Goal: Task Accomplishment & Management: Use online tool/utility

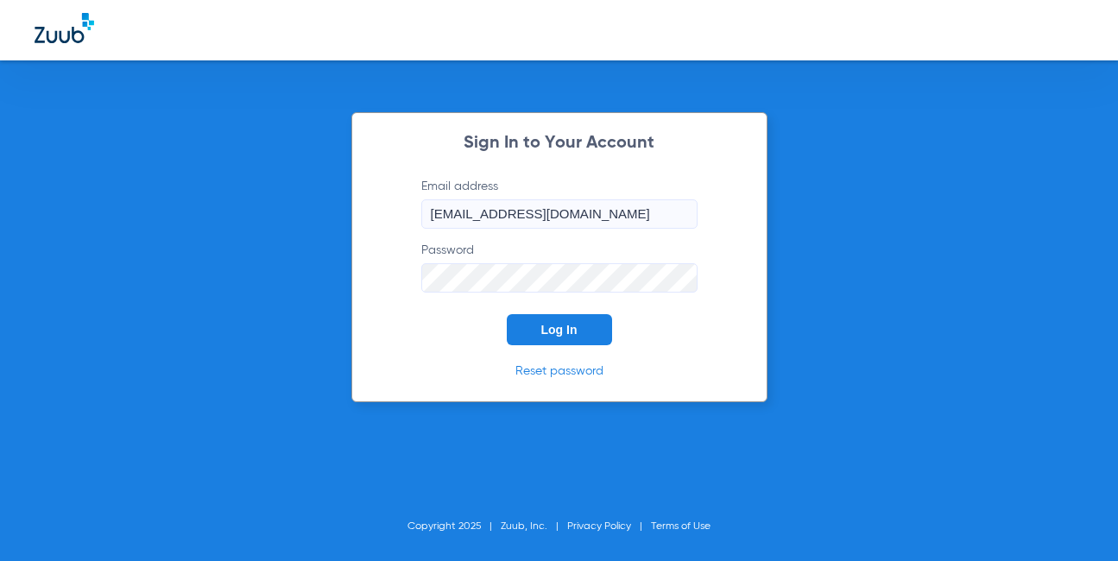
click at [564, 341] on button "Log In" at bounding box center [559, 329] width 105 height 31
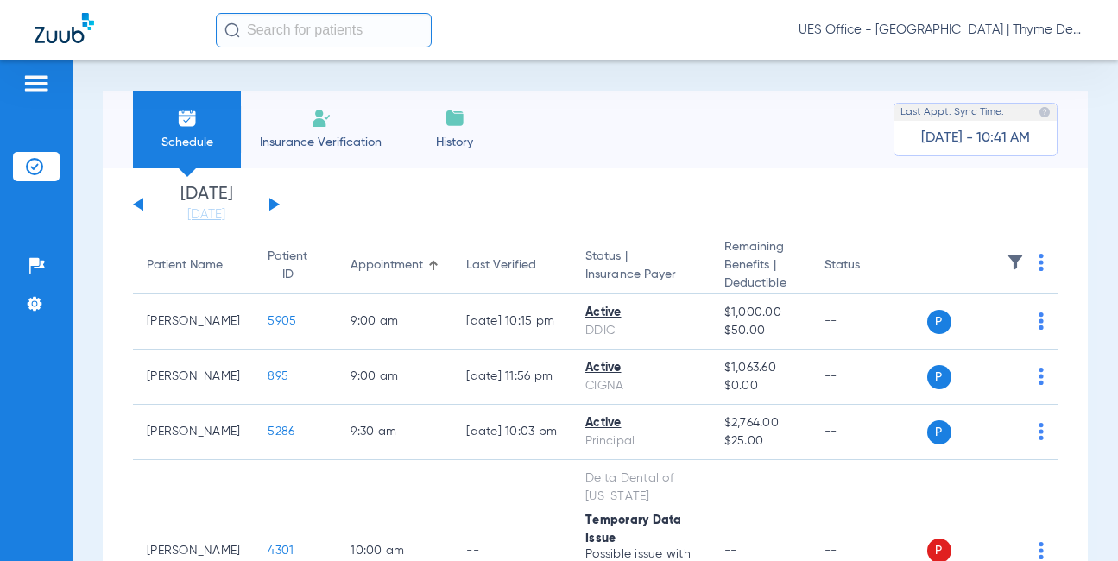
click at [331, 31] on input "text" at bounding box center [324, 30] width 216 height 35
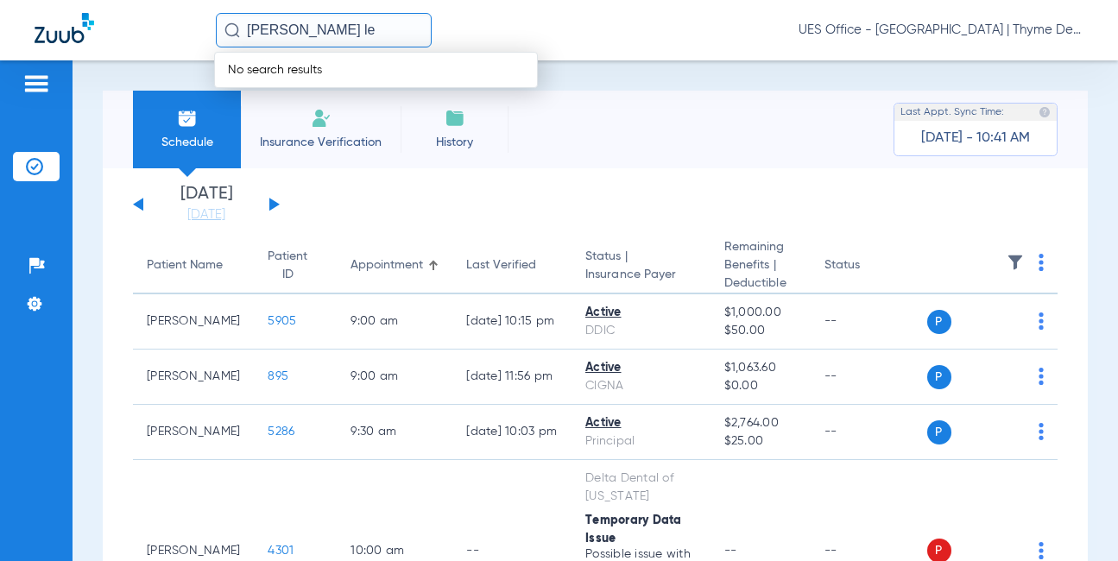
type input "[PERSON_NAME] le"
click at [295, 128] on li "Insurance Verification" at bounding box center [321, 130] width 160 height 78
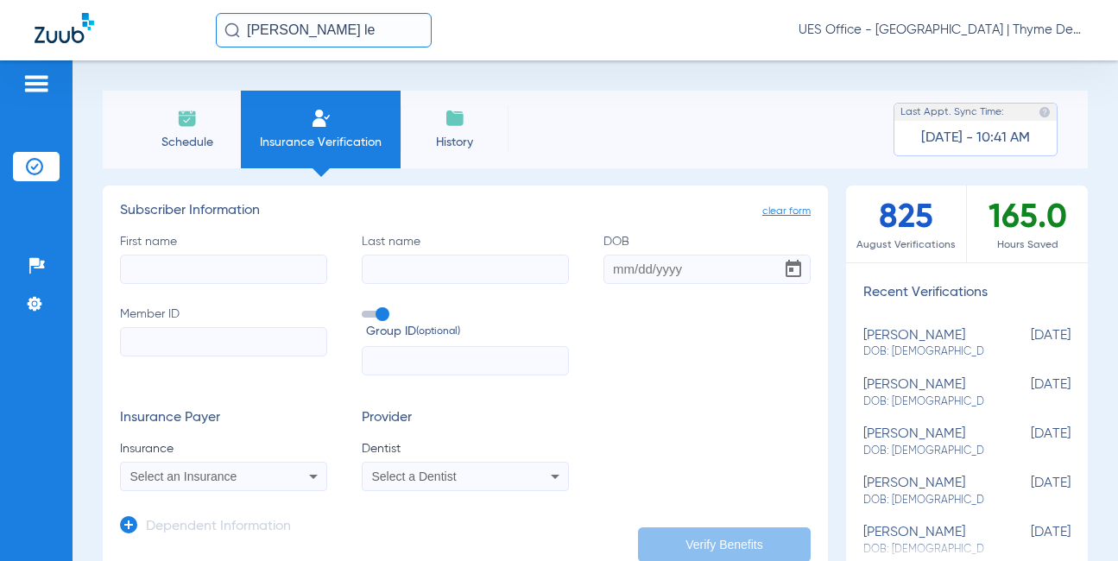
click at [273, 273] on input "First name" at bounding box center [223, 269] width 207 height 29
type input "[PERSON_NAME]"
type input "lein"
click at [214, 345] on input "Member ID" at bounding box center [223, 341] width 207 height 29
paste input "U39489516"
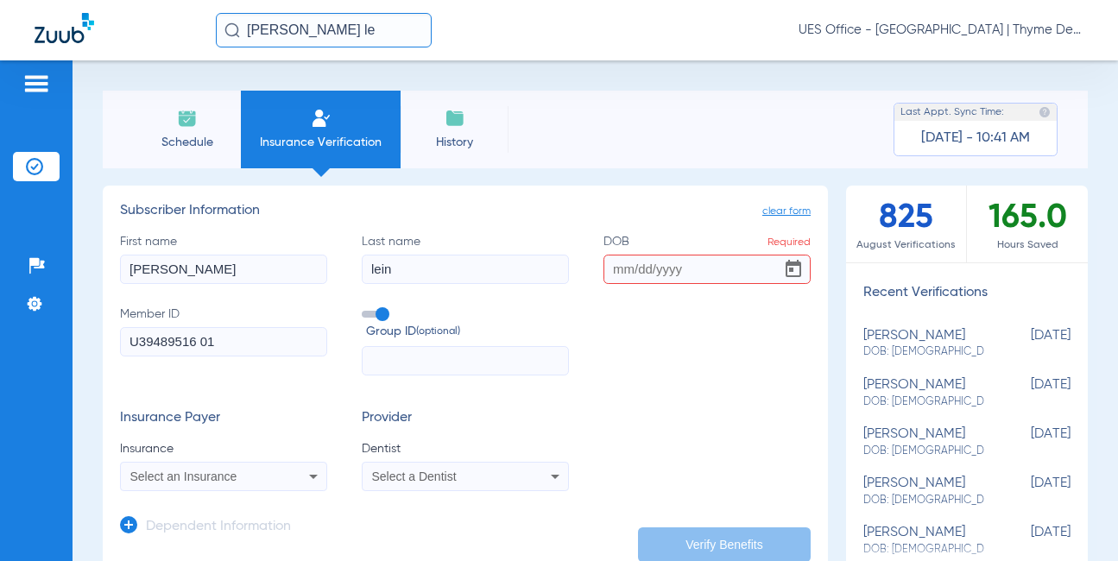
type input "U39489516 01"
click at [636, 272] on input "DOB Required" at bounding box center [707, 269] width 207 height 29
type input "[DATE]"
click at [646, 332] on div "First name [PERSON_NAME] name [PERSON_NAME] [DEMOGRAPHIC_DATA] Member ID U39489…" at bounding box center [465, 304] width 691 height 143
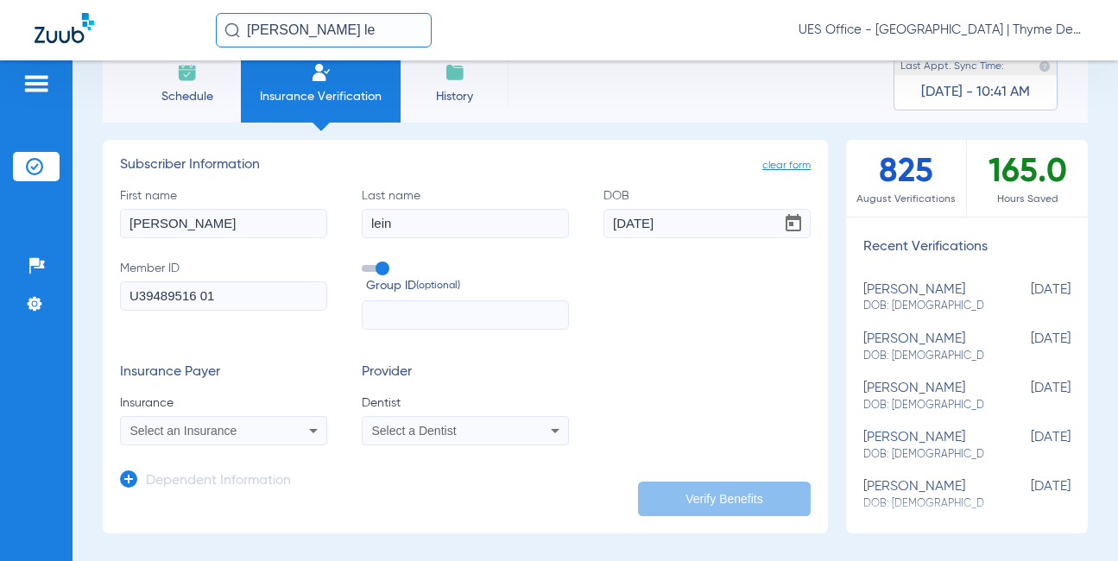
scroll to position [86, 0]
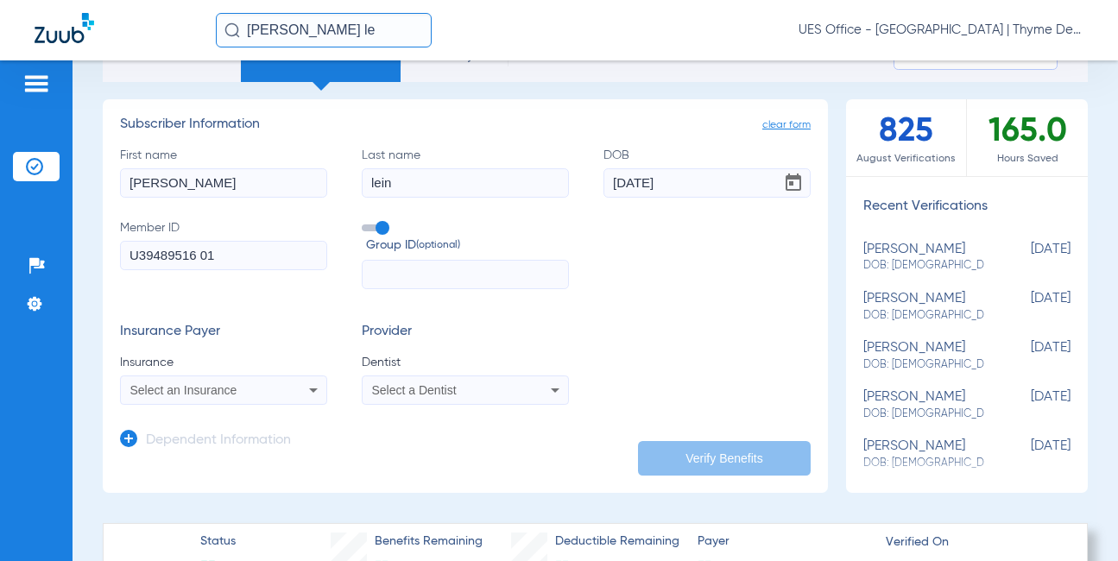
click at [229, 383] on div "Select an Insurance" at bounding box center [223, 390] width 205 height 21
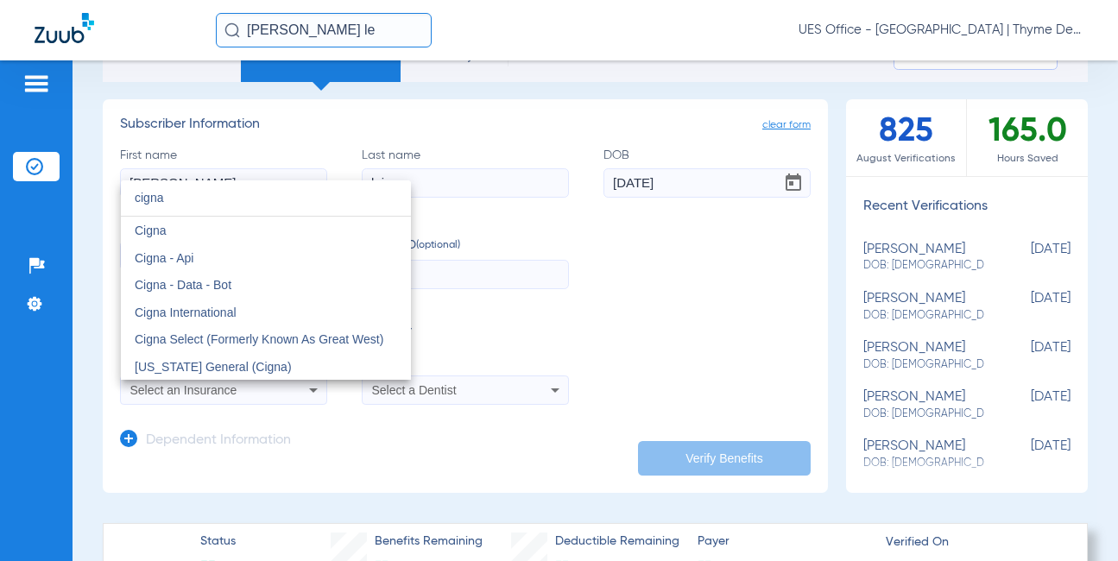
type input "cigna"
click at [180, 237] on mat-option "Cigna" at bounding box center [266, 231] width 290 height 28
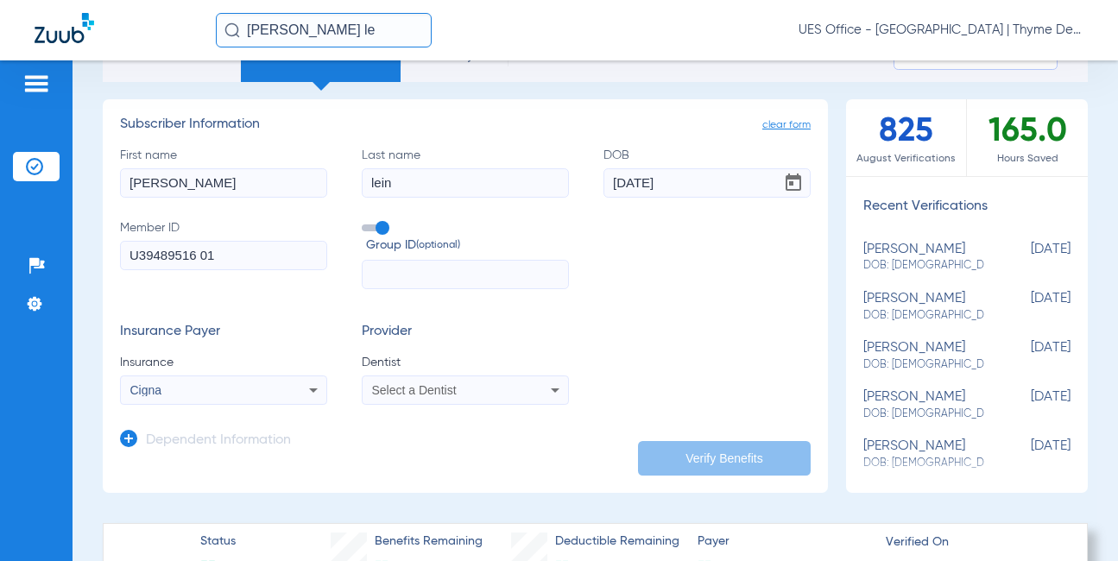
click at [420, 391] on span "Select a Dentist" at bounding box center [414, 390] width 85 height 14
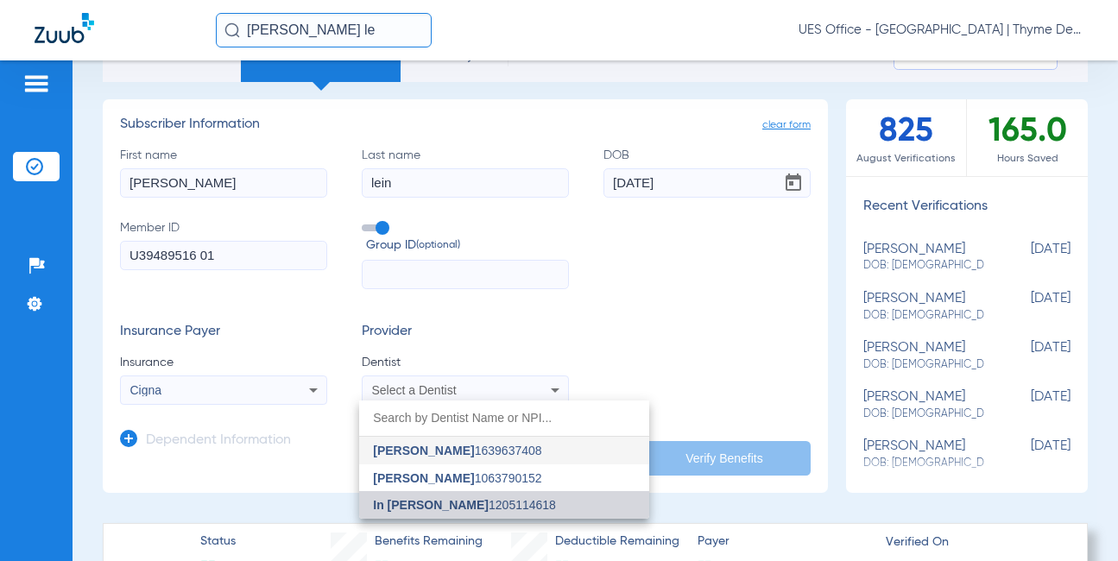
drag, startPoint x: 420, startPoint y: 391, endPoint x: 433, endPoint y: 503, distance: 112.1
click at [433, 503] on span "In [PERSON_NAME]" at bounding box center [431, 505] width 116 height 14
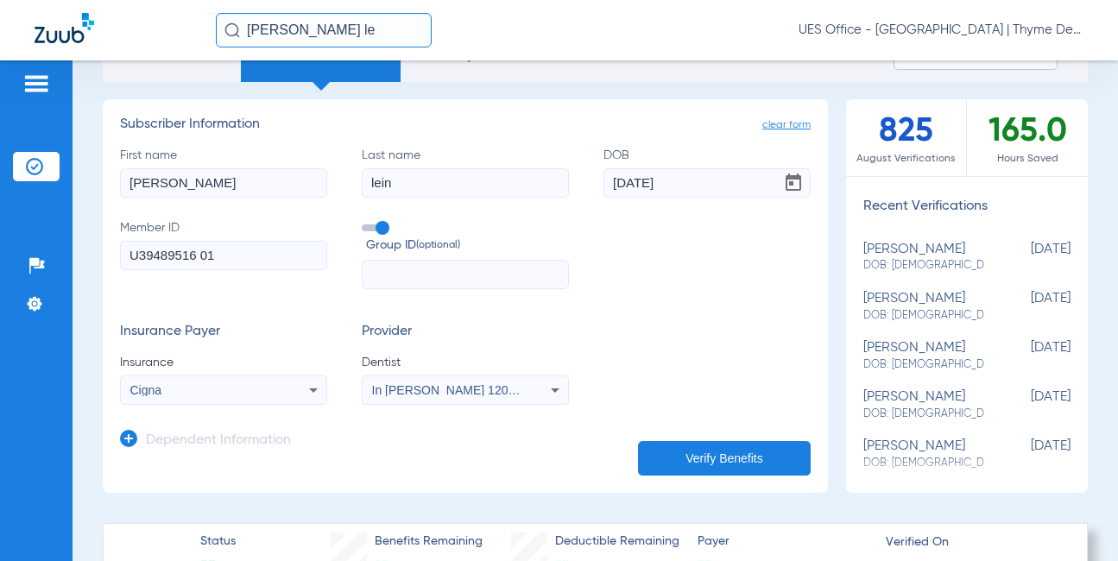
click at [130, 439] on icon at bounding box center [128, 438] width 17 height 17
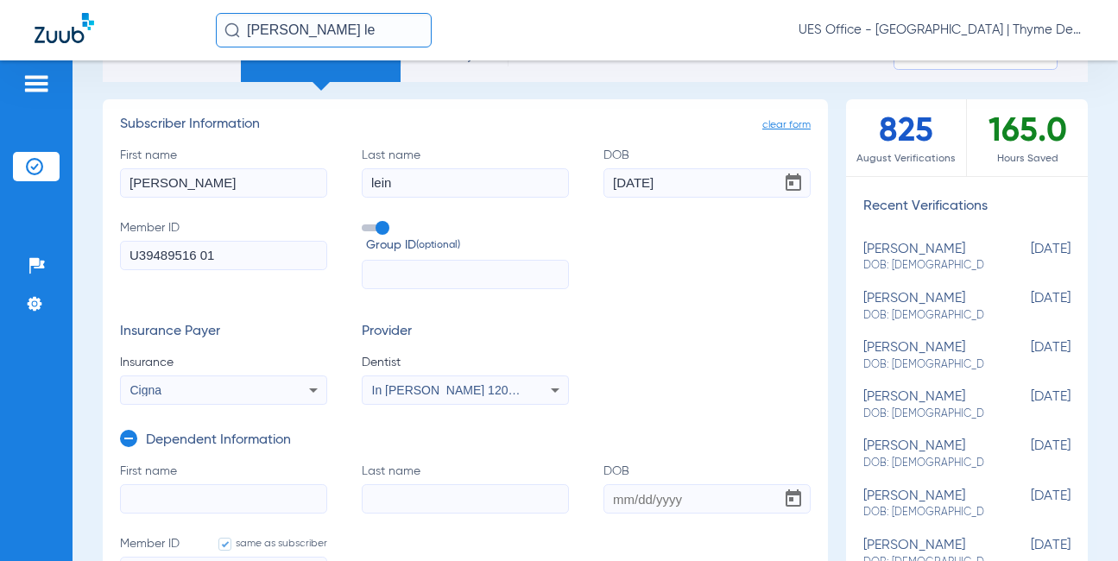
click at [188, 497] on input "First name" at bounding box center [223, 498] width 207 height 29
type input "[PERSON_NAME]"
type input "lein"
type input "[DATE]"
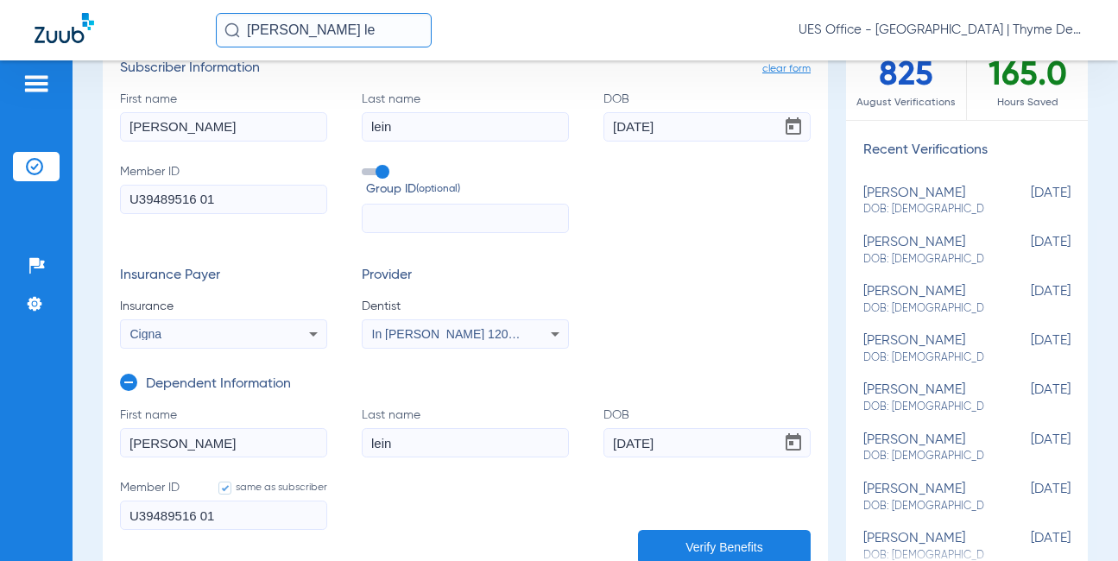
scroll to position [173, 0]
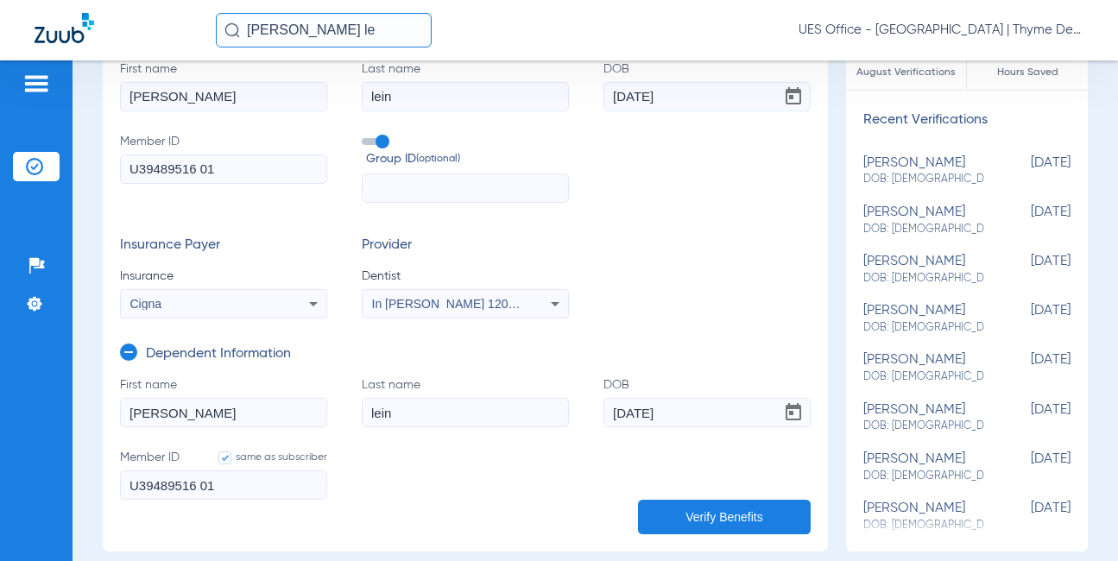
click at [233, 477] on input "U39489516 01" at bounding box center [223, 485] width 207 height 29
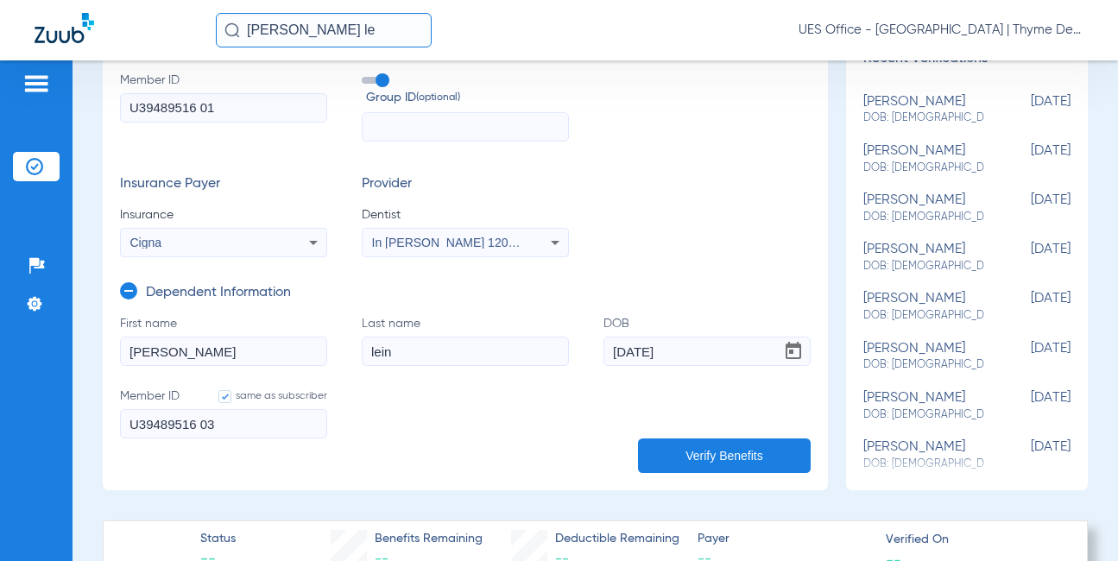
scroll to position [259, 0]
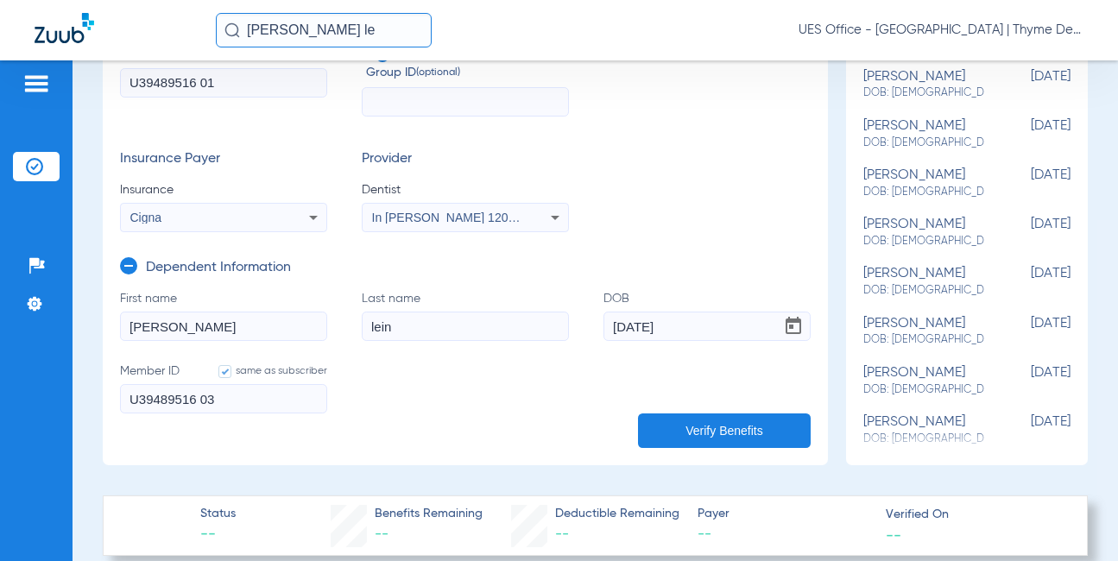
type input "U39489516 03"
click at [679, 430] on button "Verify Benefits" at bounding box center [724, 431] width 173 height 35
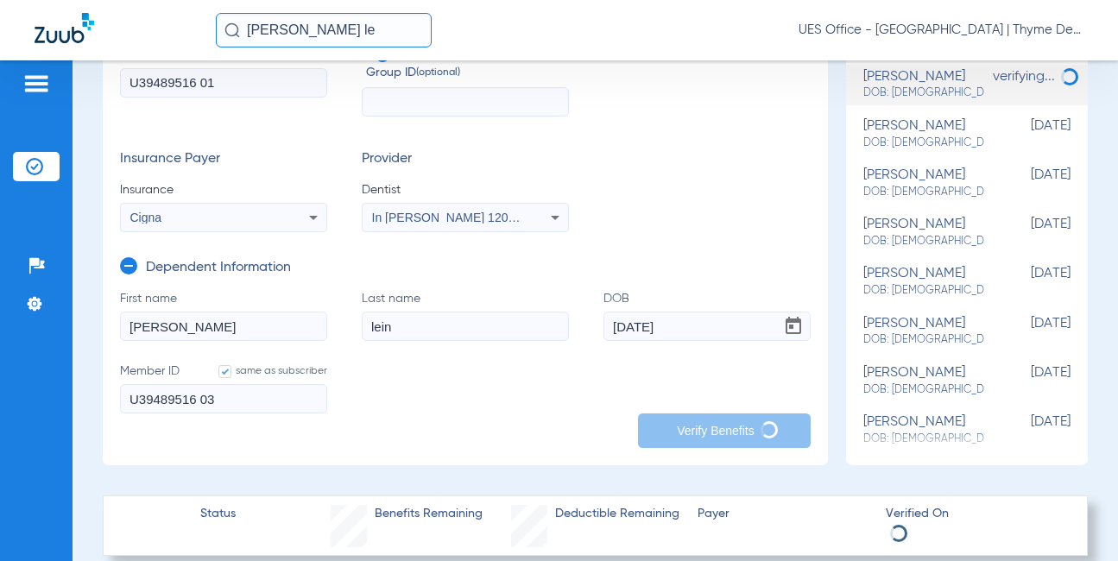
click at [646, 213] on div "Insurance Payer Insurance Cigna Provider Dentist In [PERSON_NAME] 1205114618" at bounding box center [465, 191] width 691 height 81
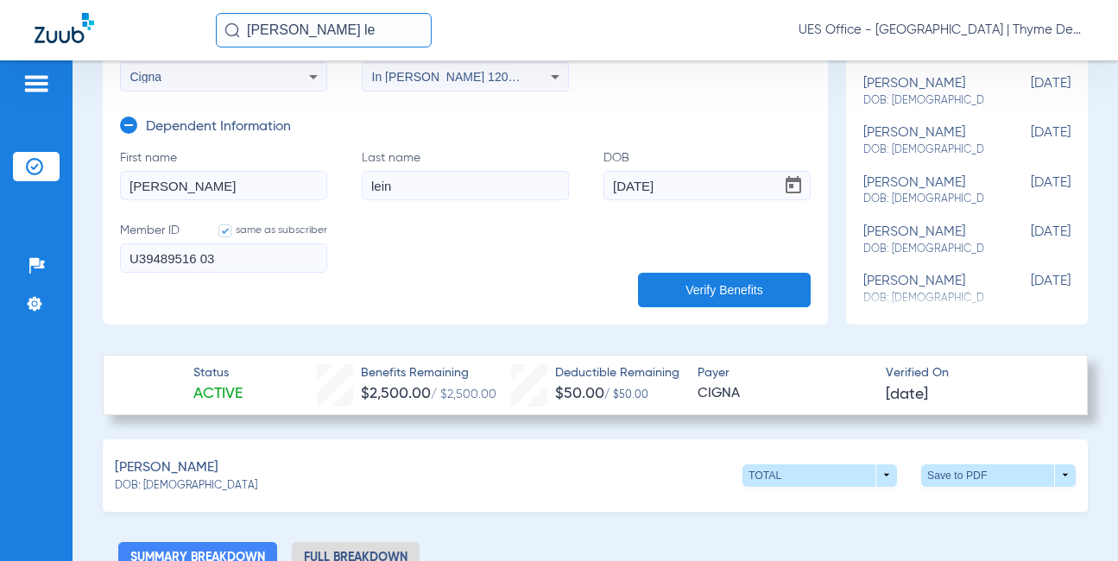
scroll to position [432, 0]
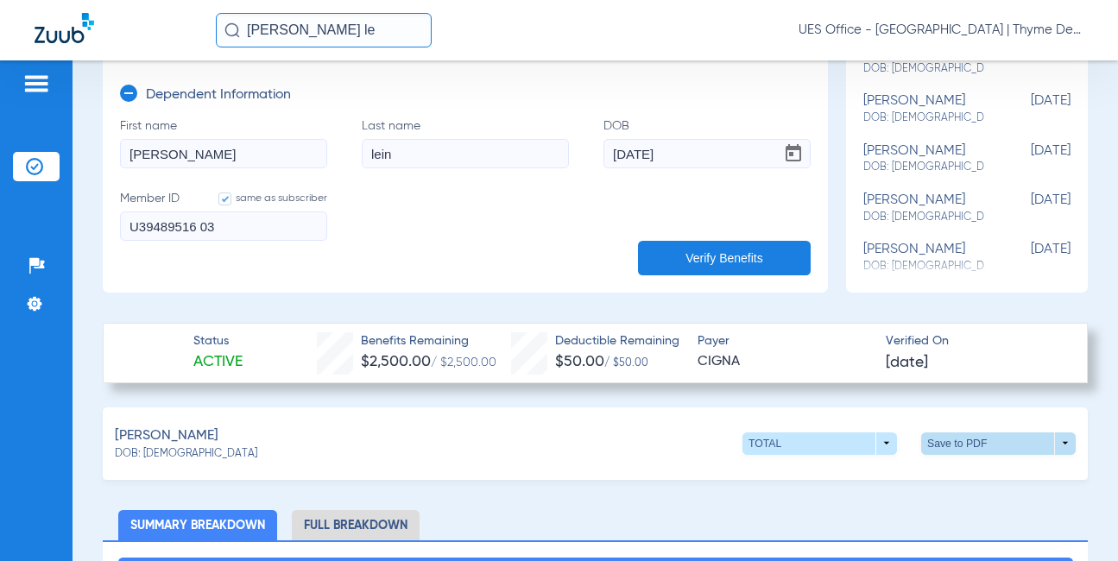
click at [1053, 444] on span at bounding box center [998, 444] width 155 height 22
click at [863, 479] on span "Save to PDF" at bounding box center [856, 476] width 68 height 12
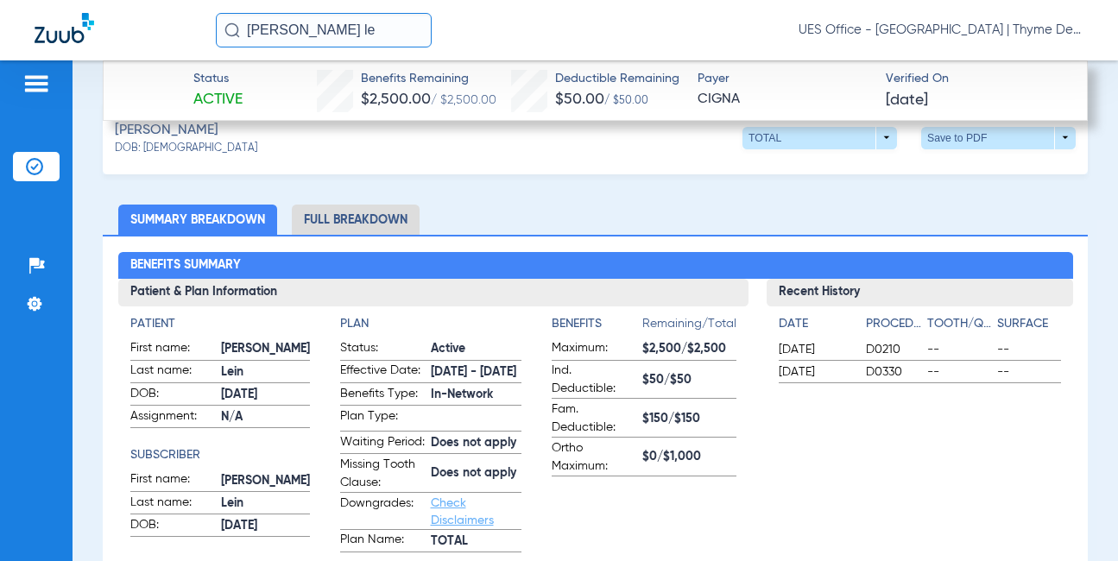
scroll to position [863, 0]
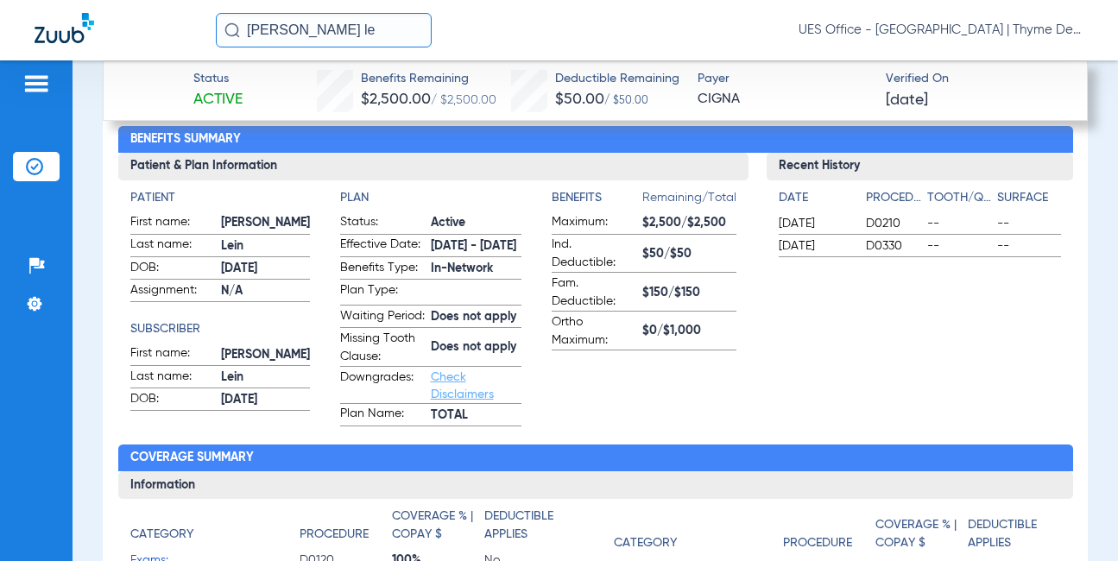
click at [396, 256] on span "Effective Date:" at bounding box center [382, 246] width 85 height 21
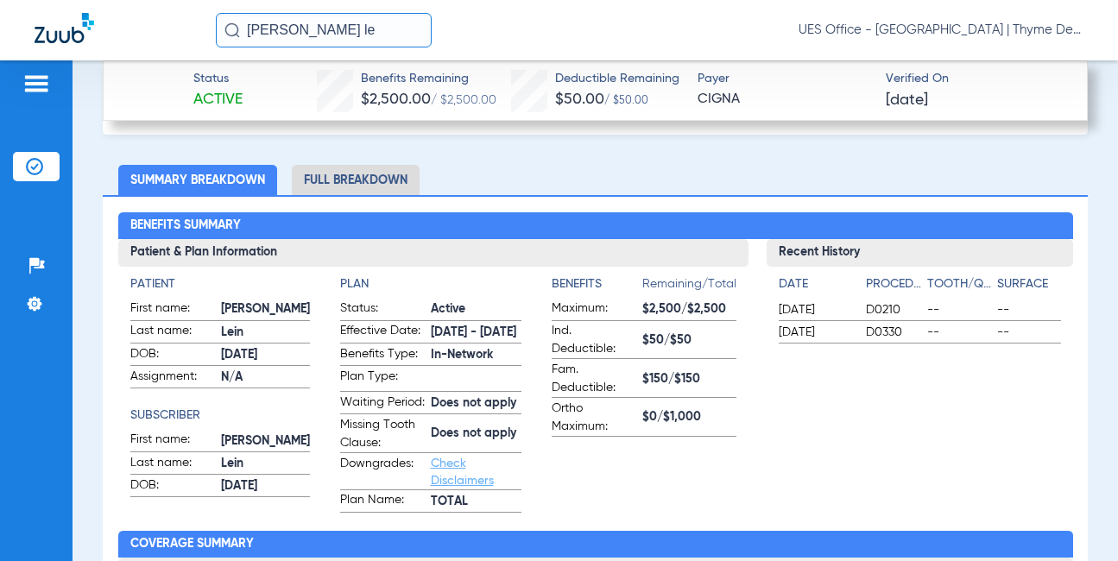
click at [370, 192] on li "Full Breakdown" at bounding box center [356, 180] width 128 height 30
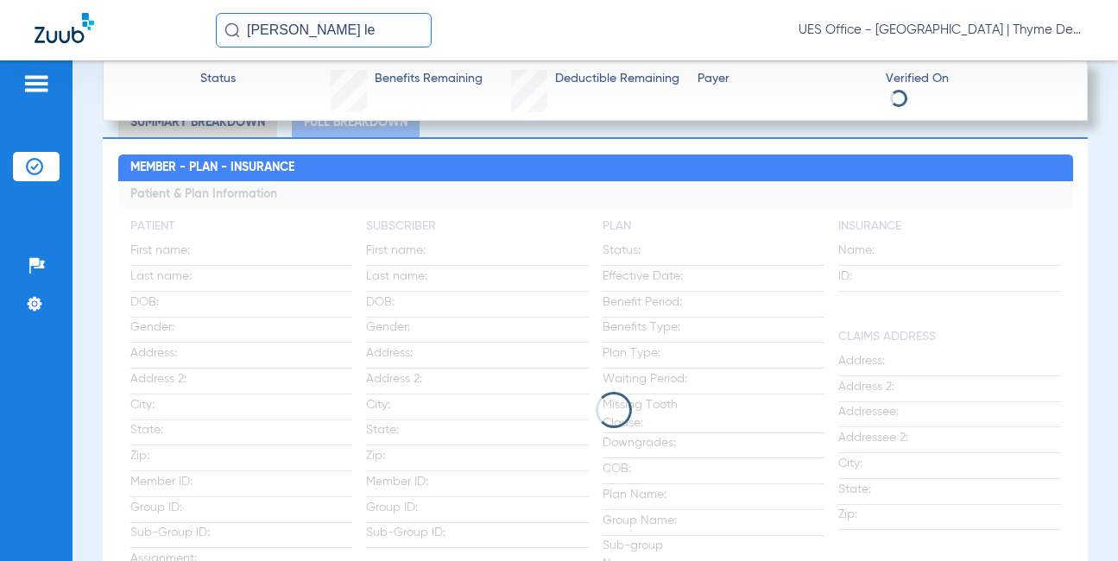
scroll to position [863, 0]
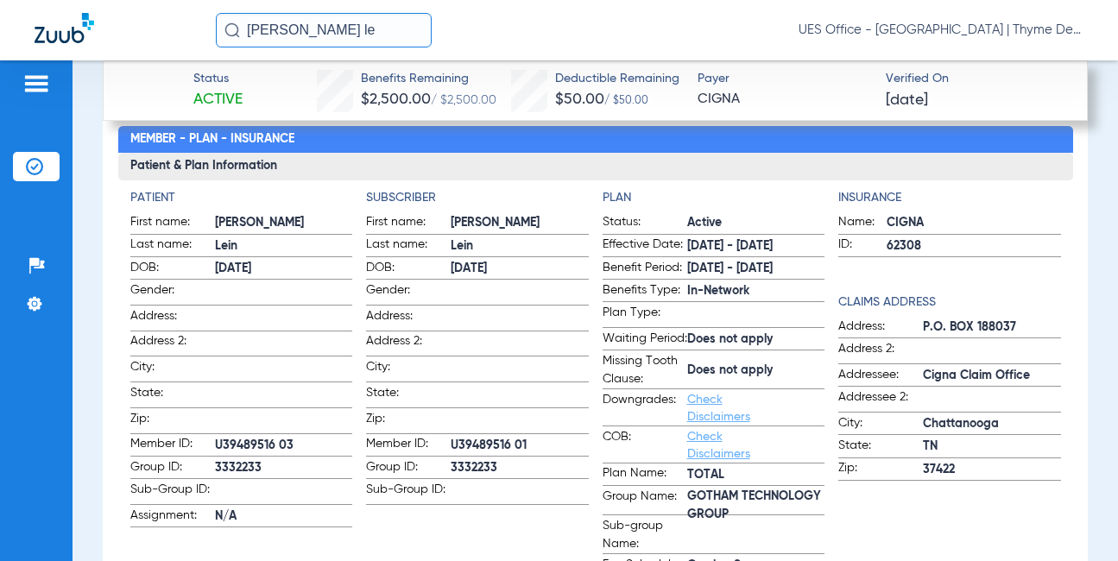
click at [718, 505] on span "GOTHAM TECHNOLOGY GROUP" at bounding box center [756, 505] width 138 height 18
copy span "GOTHAM TECHNOLOGY GROUP"
click at [244, 459] on span "3332233" at bounding box center [284, 468] width 138 height 18
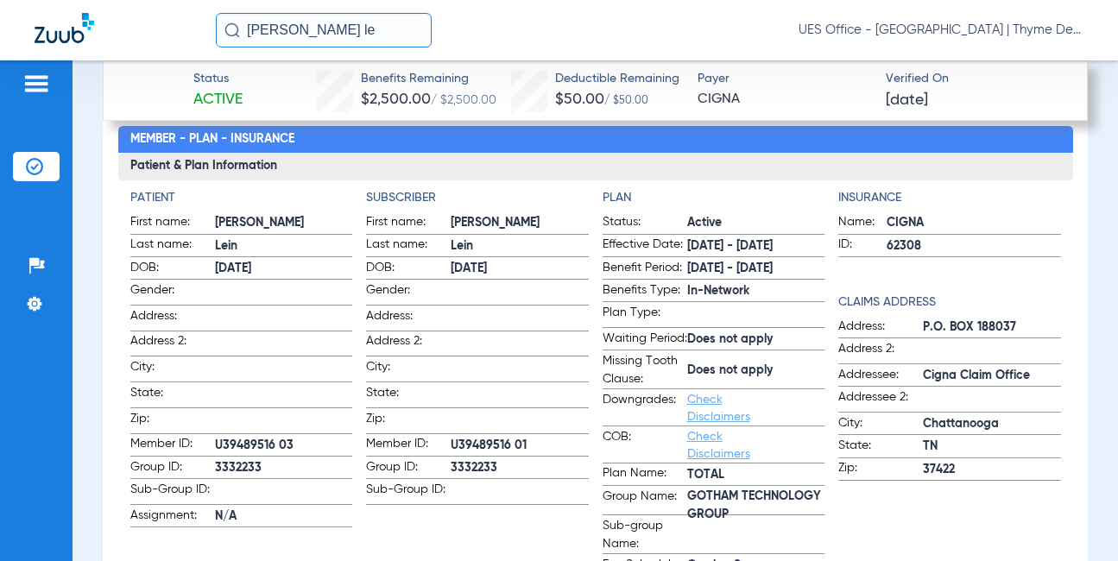
click at [244, 459] on span "3332233" at bounding box center [284, 468] width 138 height 18
click at [237, 459] on span "3332233" at bounding box center [284, 468] width 138 height 18
copy span "3332233"
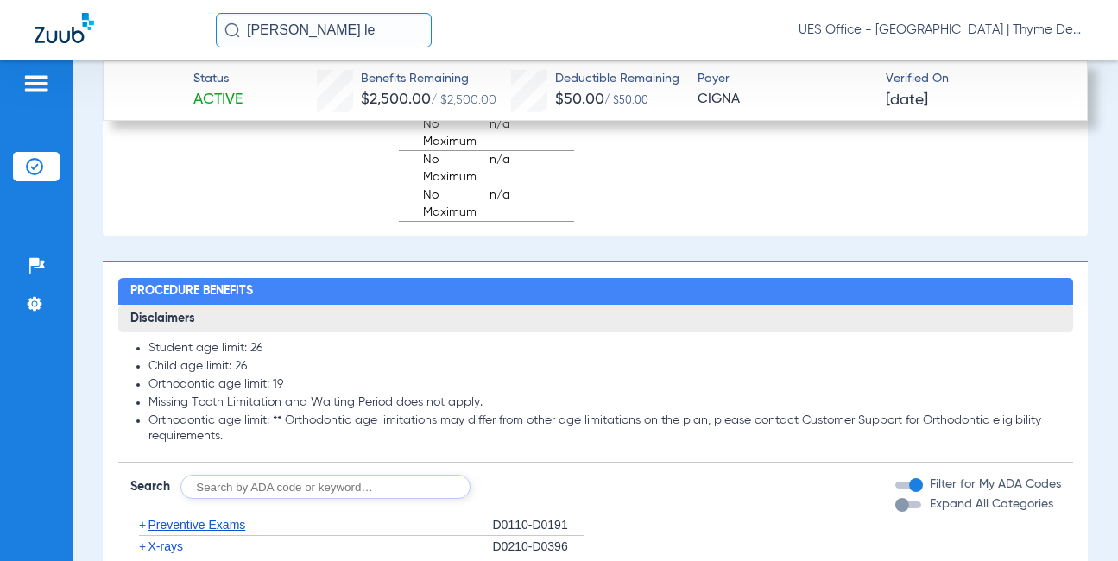
scroll to position [2331, 0]
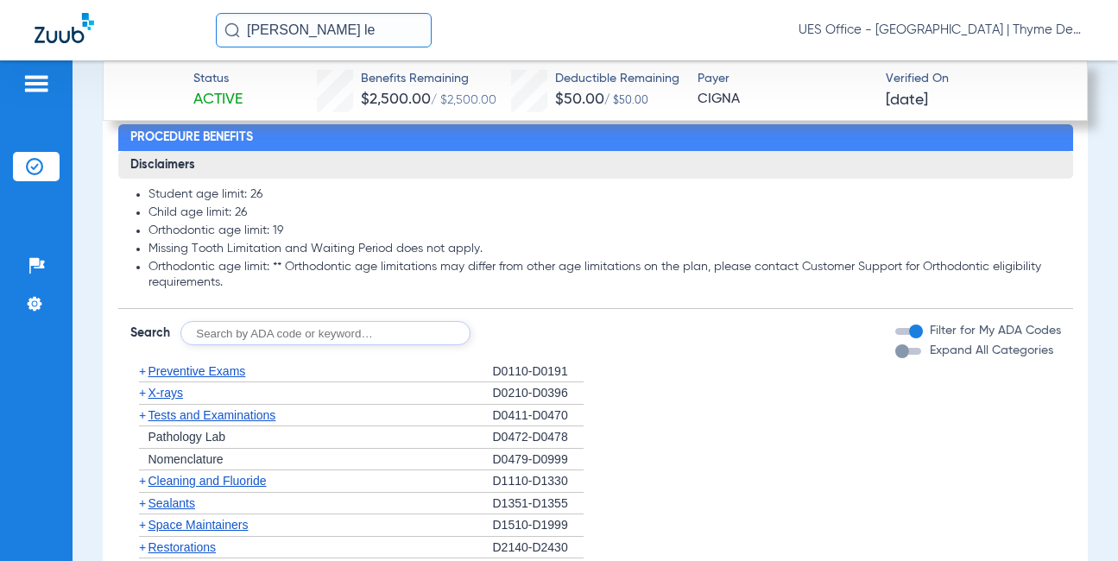
click at [205, 378] on span "Preventive Exams" at bounding box center [198, 371] width 98 height 14
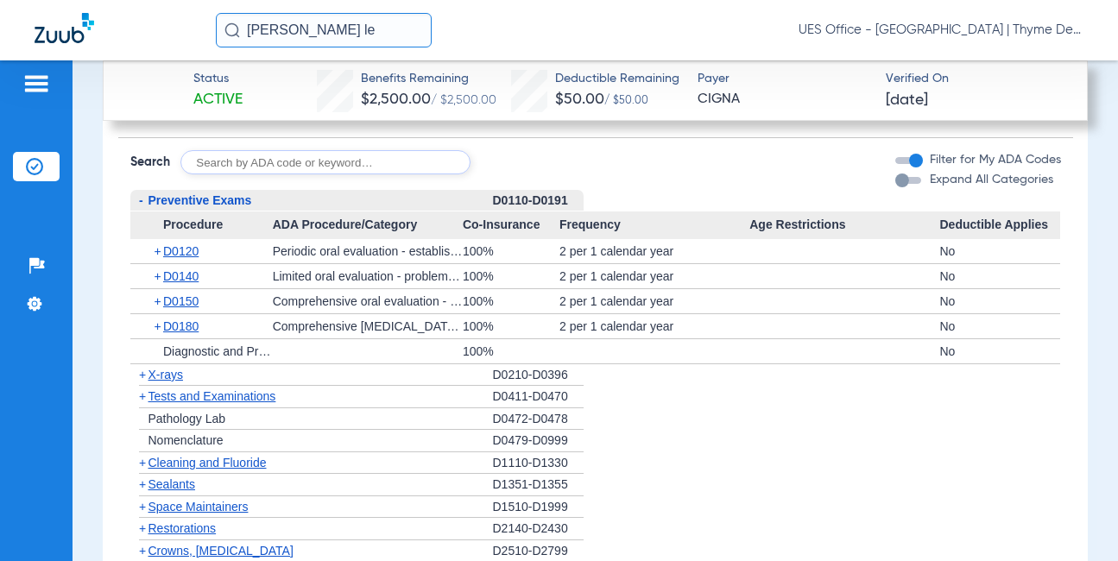
scroll to position [2504, 0]
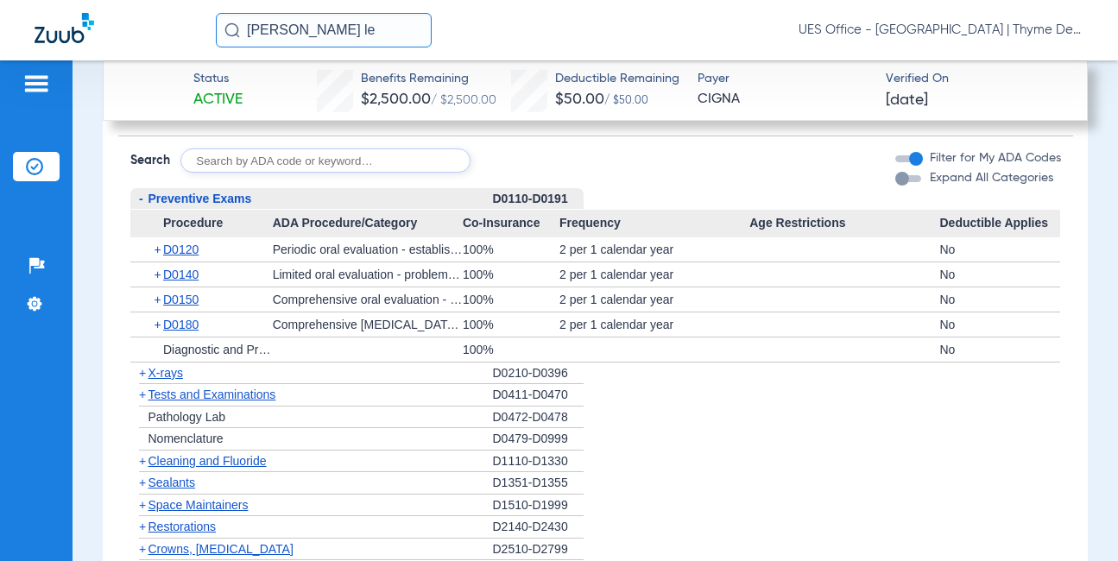
click at [174, 380] on span "X-rays" at bounding box center [166, 373] width 35 height 14
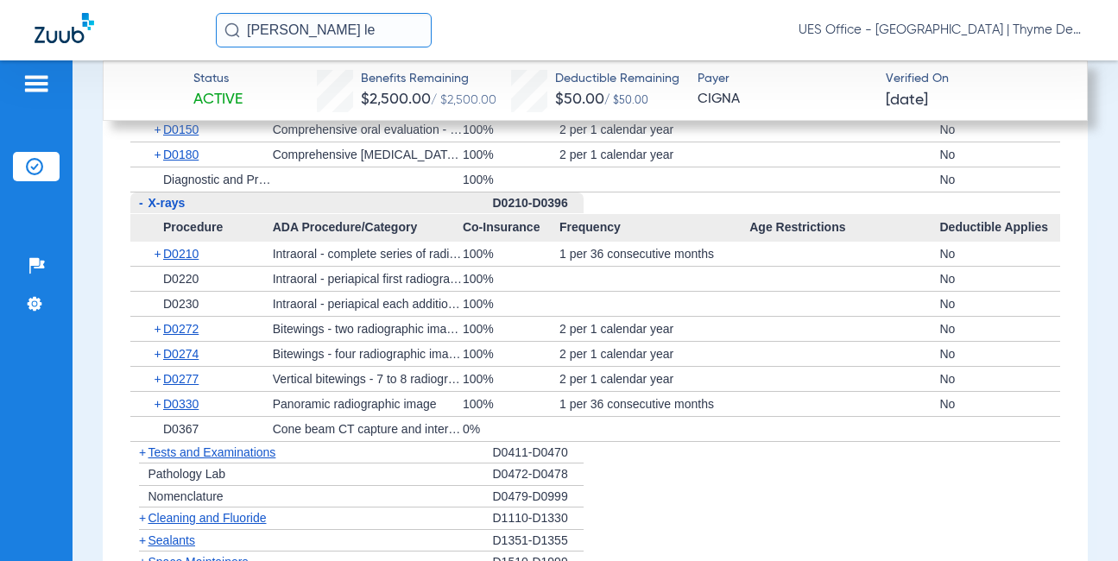
scroll to position [2677, 0]
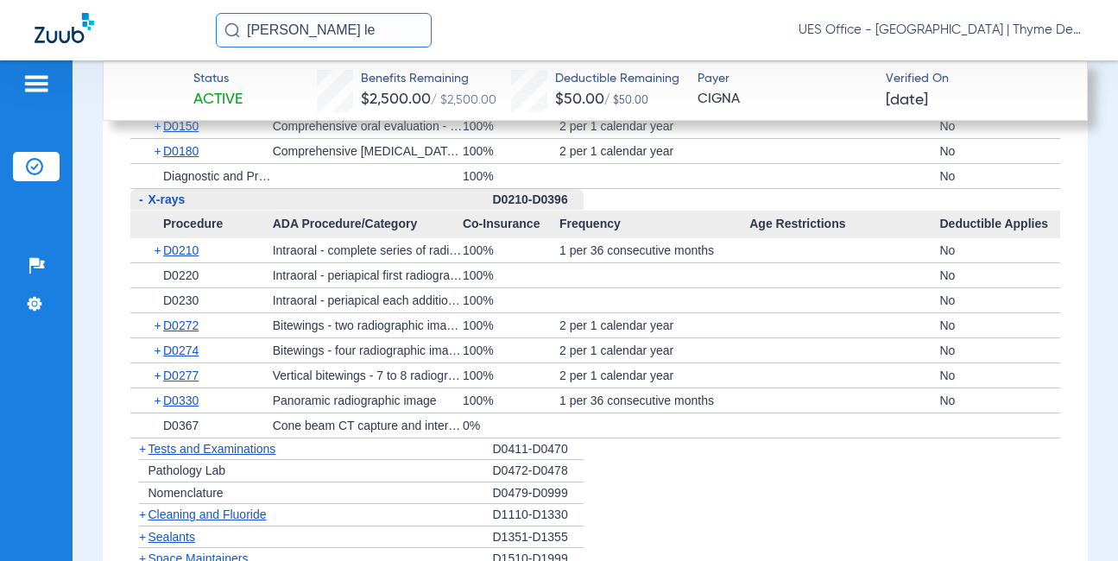
click at [212, 522] on span "Cleaning and Fluoride" at bounding box center [208, 515] width 118 height 14
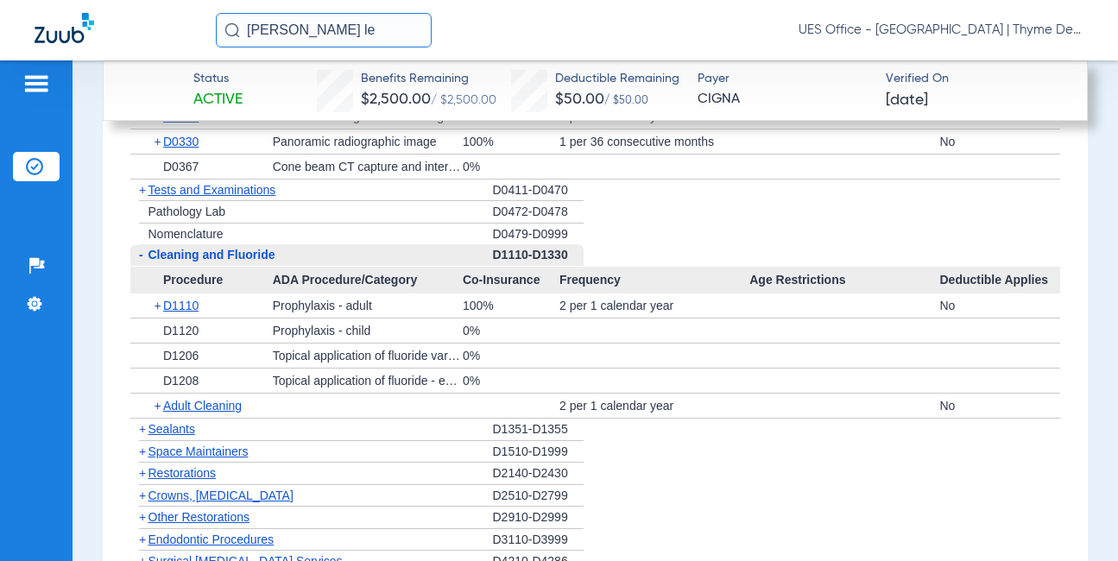
scroll to position [3108, 0]
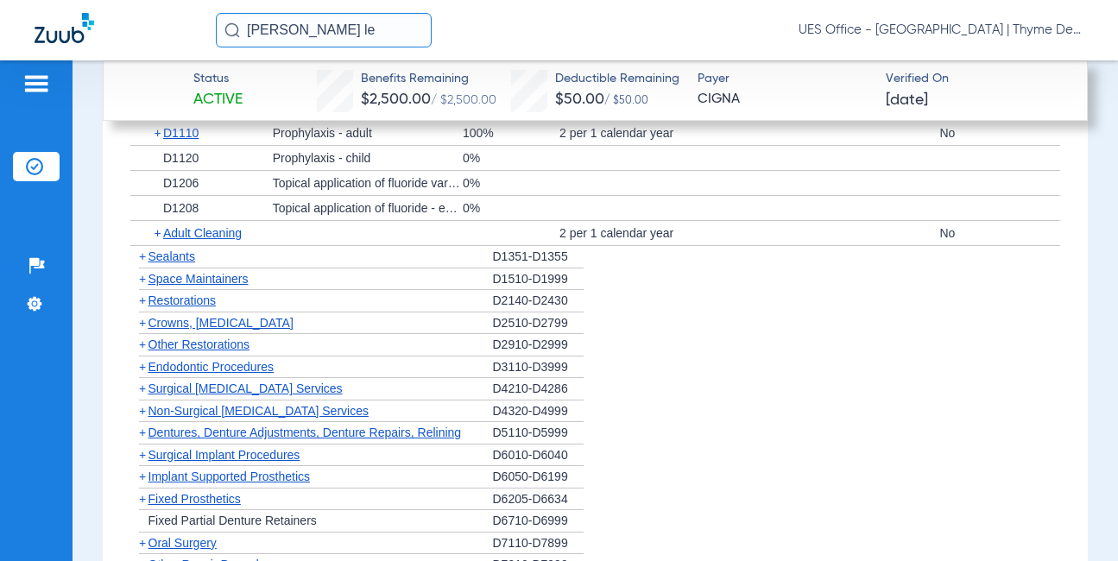
click at [243, 330] on span "Crowns, [MEDICAL_DATA]" at bounding box center [221, 323] width 145 height 14
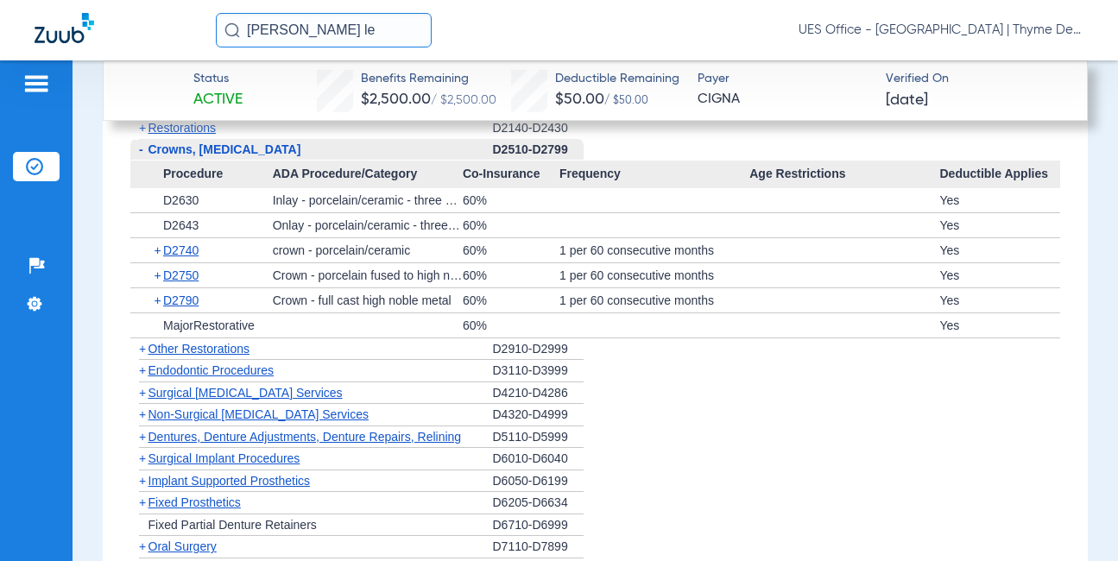
scroll to position [3367, 0]
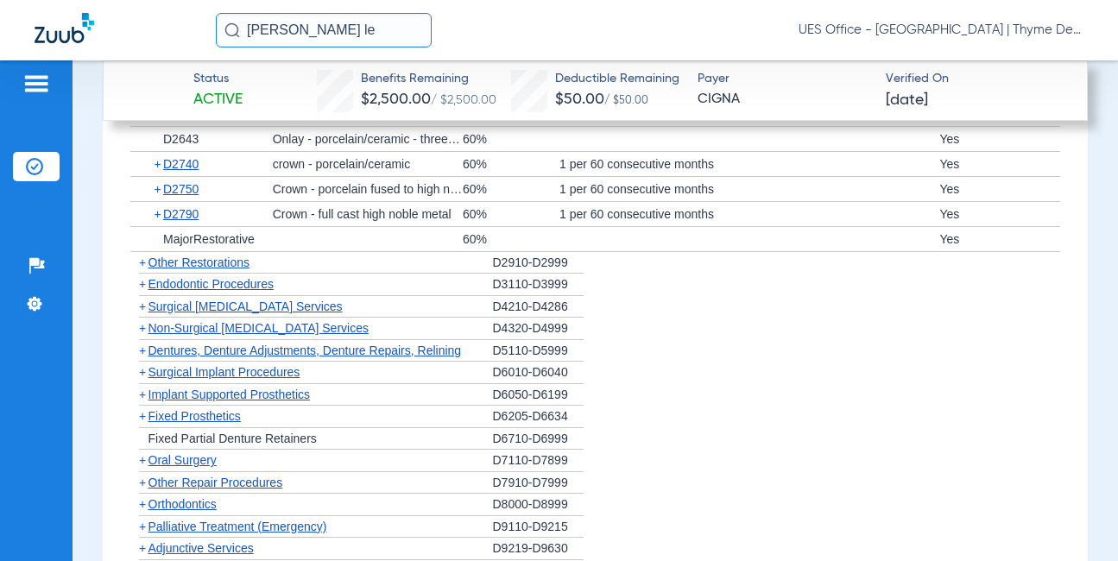
click at [253, 335] on span "Non-Surgical [MEDICAL_DATA] Services" at bounding box center [259, 328] width 220 height 14
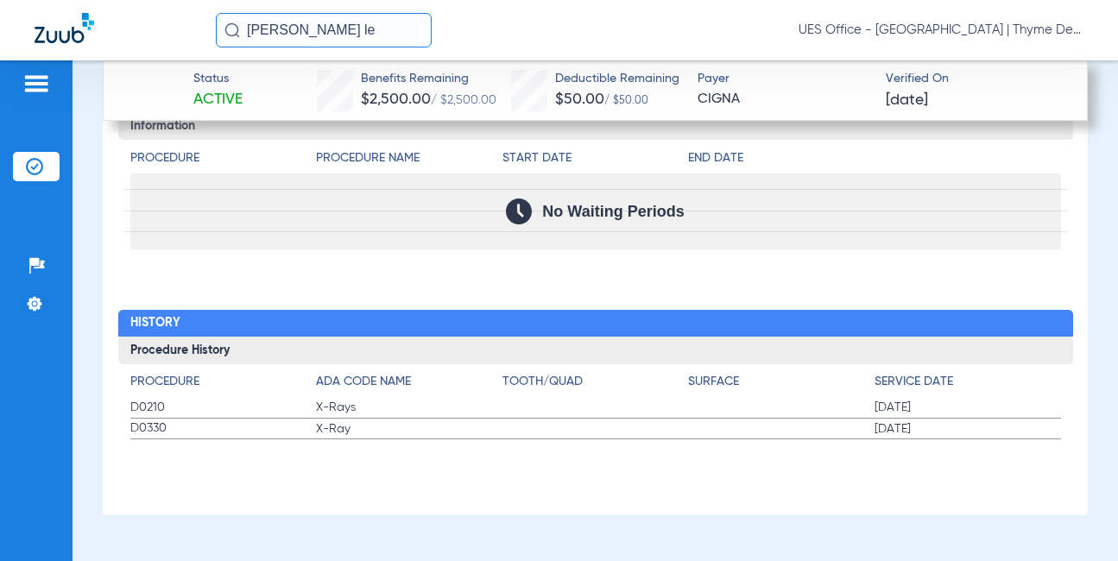
scroll to position [4068, 0]
